Goal: Task Accomplishment & Management: Manage account settings

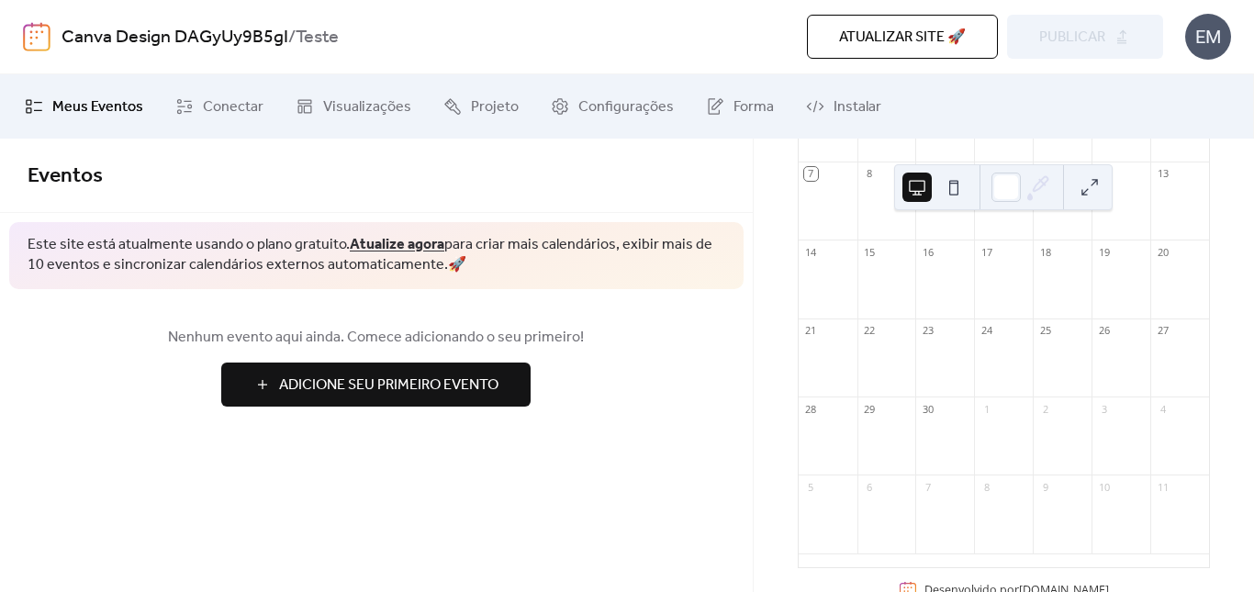
scroll to position [315, 0]
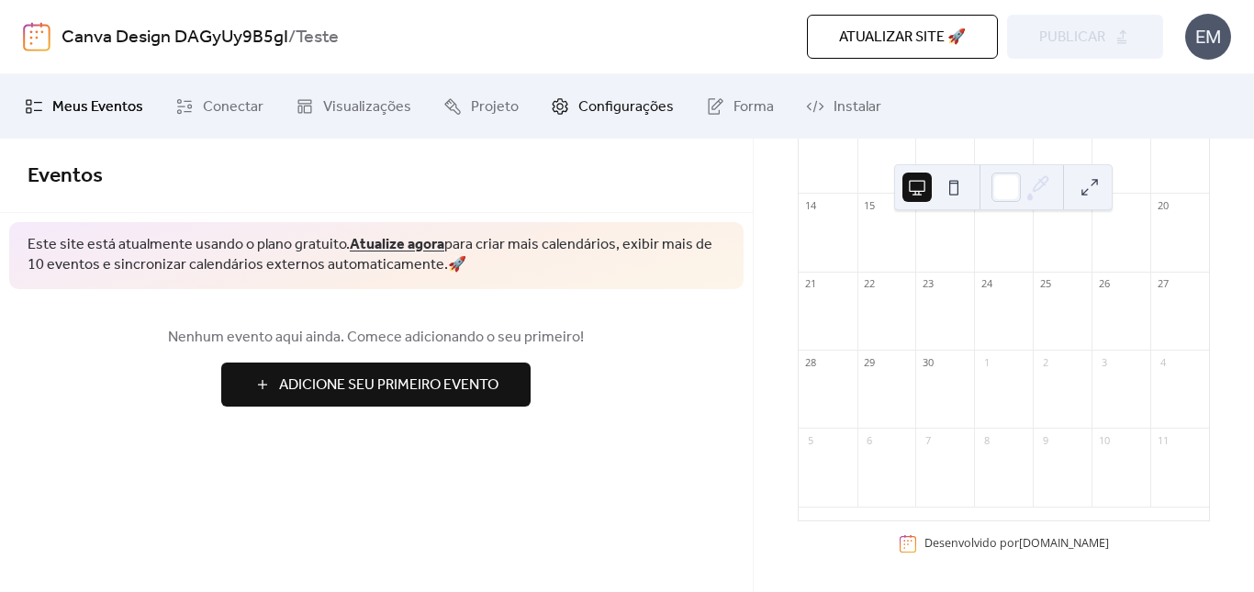
click at [632, 95] on font "Configurações" at bounding box center [625, 107] width 95 height 28
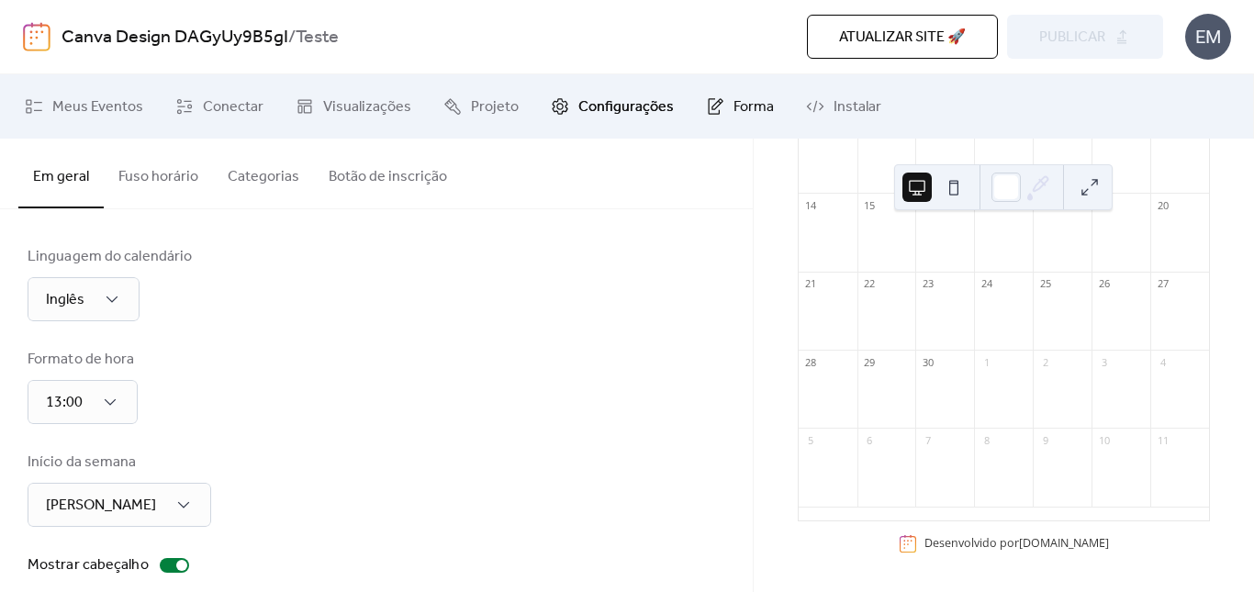
click at [754, 100] on font "Forma" at bounding box center [753, 107] width 40 height 28
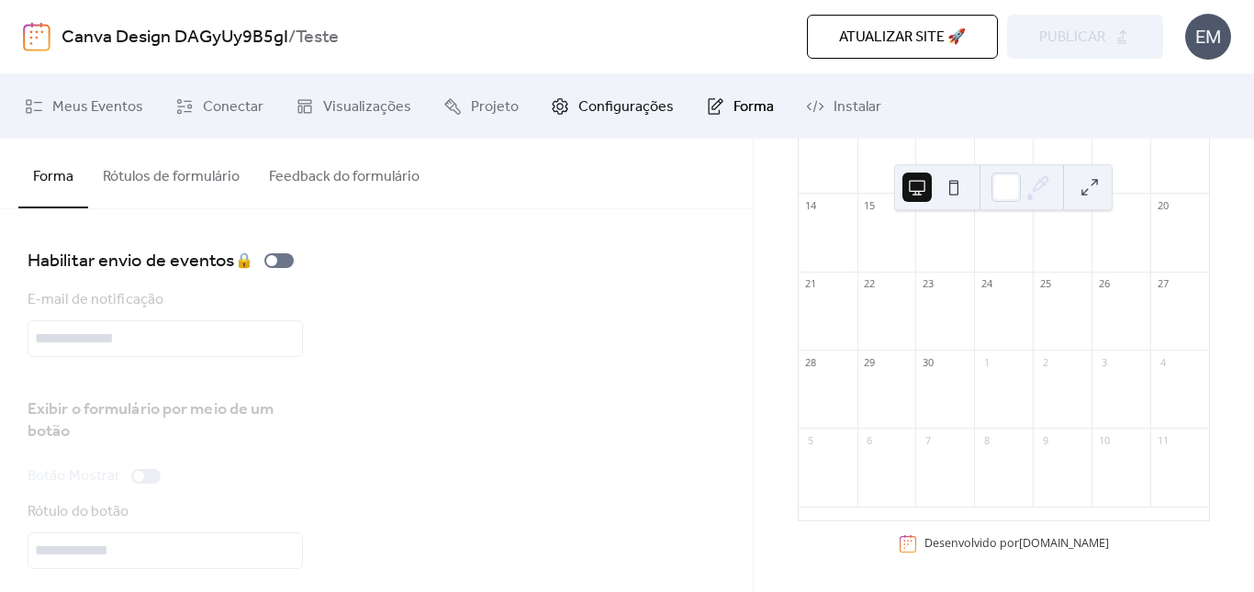
click at [617, 92] on link "Configurações" at bounding box center [612, 107] width 151 height 50
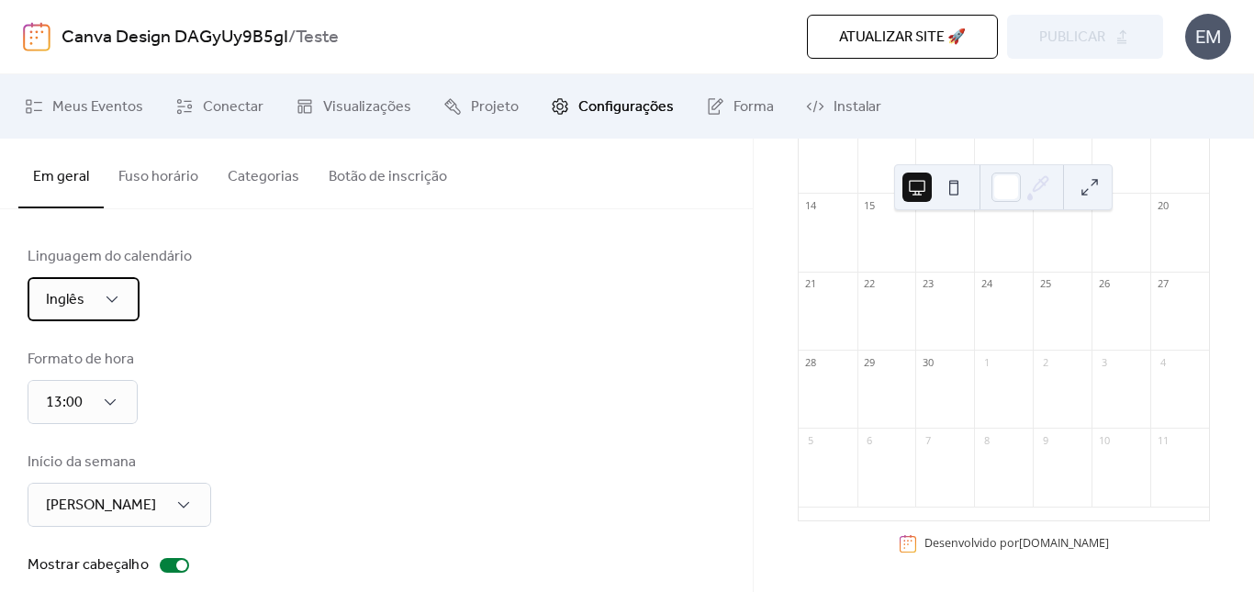
click at [79, 298] on font "Inglês" at bounding box center [65, 299] width 39 height 28
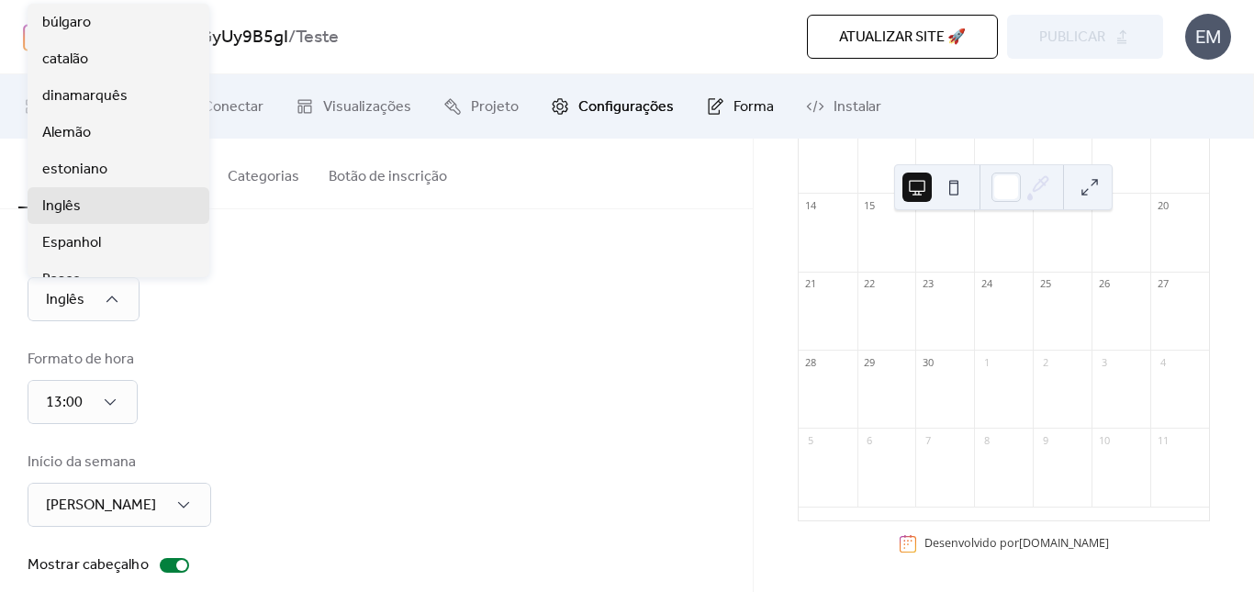
click at [733, 98] on font "Forma" at bounding box center [753, 107] width 40 height 28
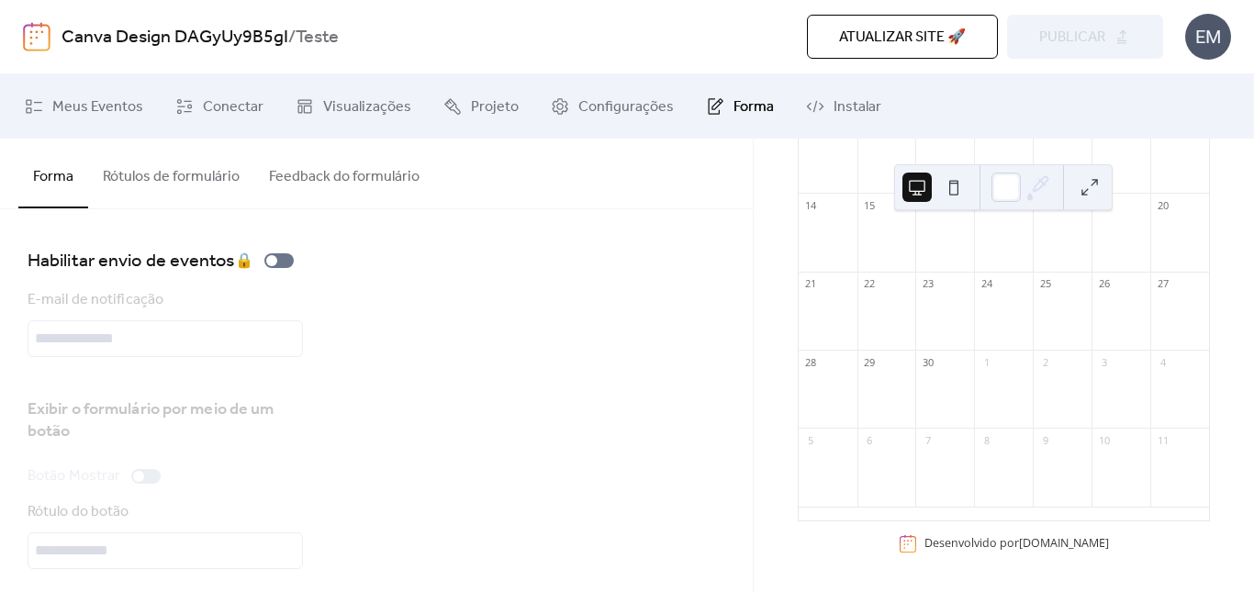
click at [125, 177] on font "Rótulos de formulário" at bounding box center [171, 176] width 137 height 28
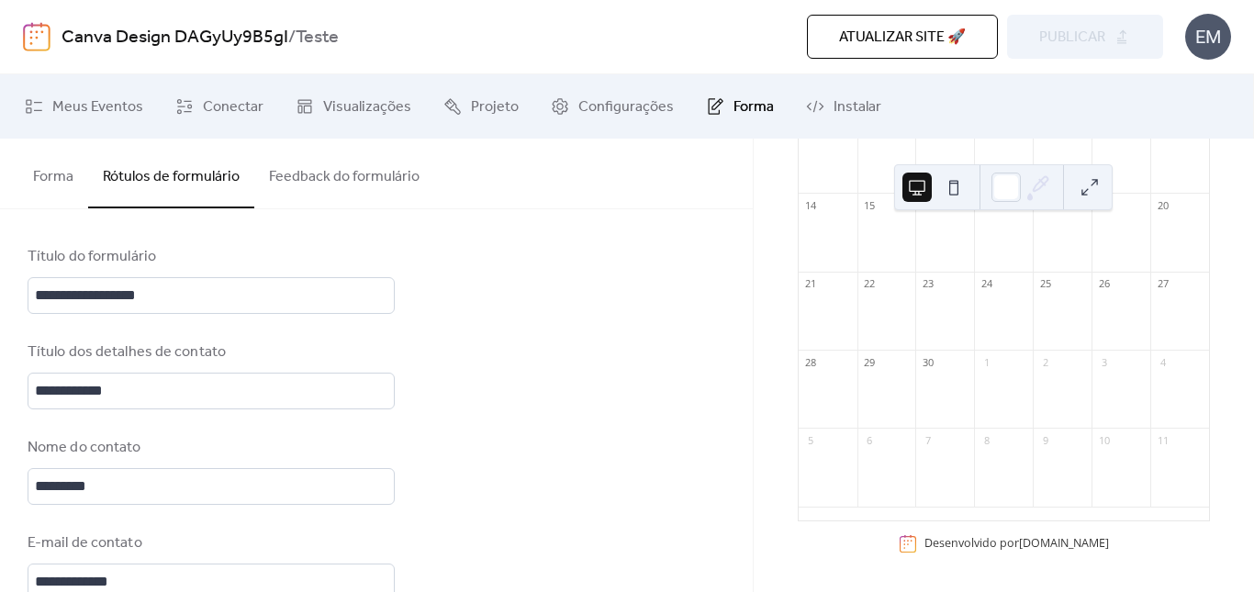
click at [53, 180] on font "Forma" at bounding box center [53, 176] width 40 height 28
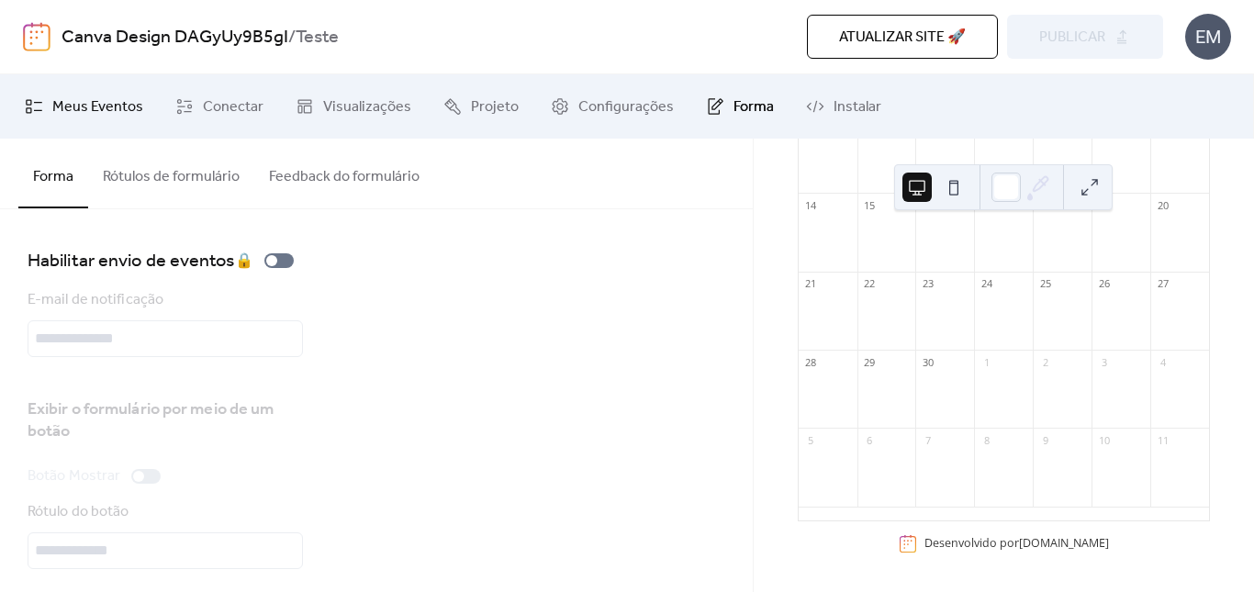
click at [67, 83] on link "Meus Eventos" at bounding box center [84, 107] width 146 height 50
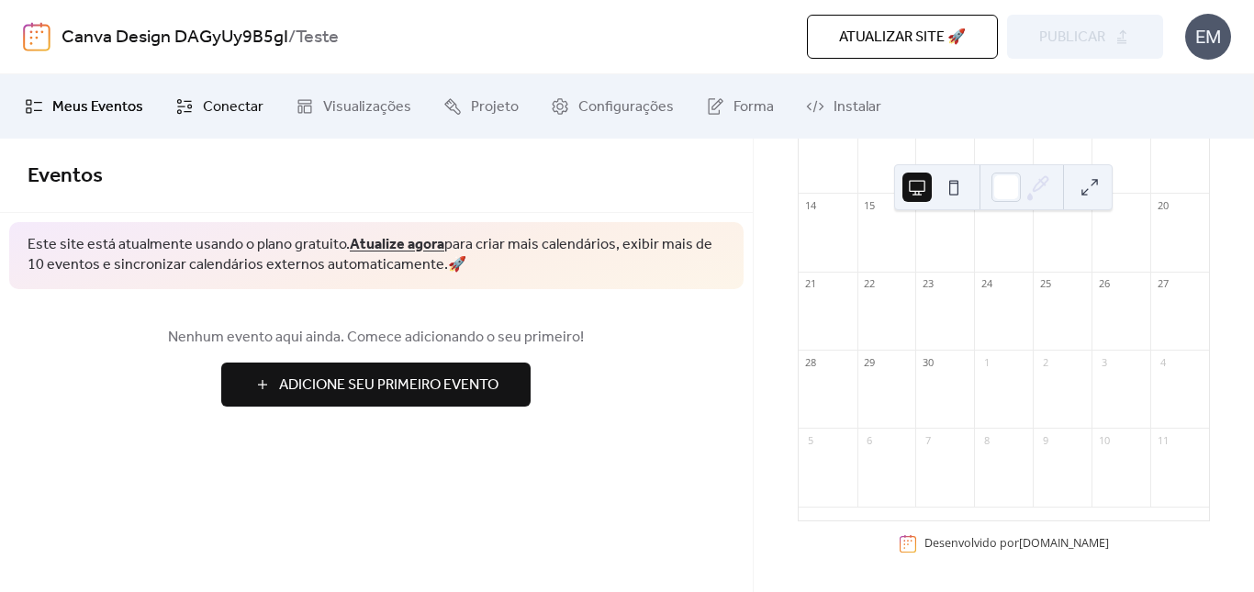
click at [230, 109] on font "Conectar" at bounding box center [233, 107] width 61 height 28
